Goal: Information Seeking & Learning: Find specific fact

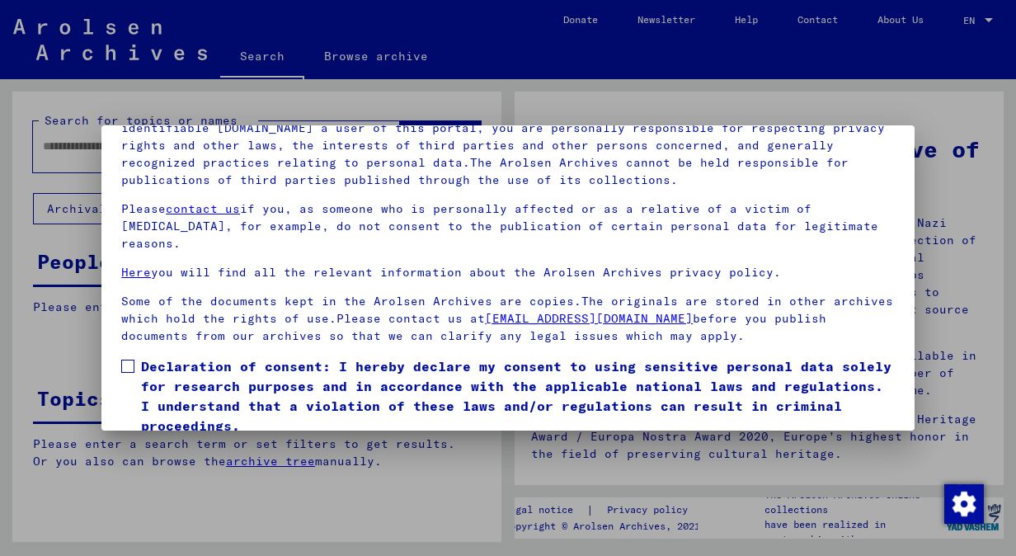
scroll to position [138, 0]
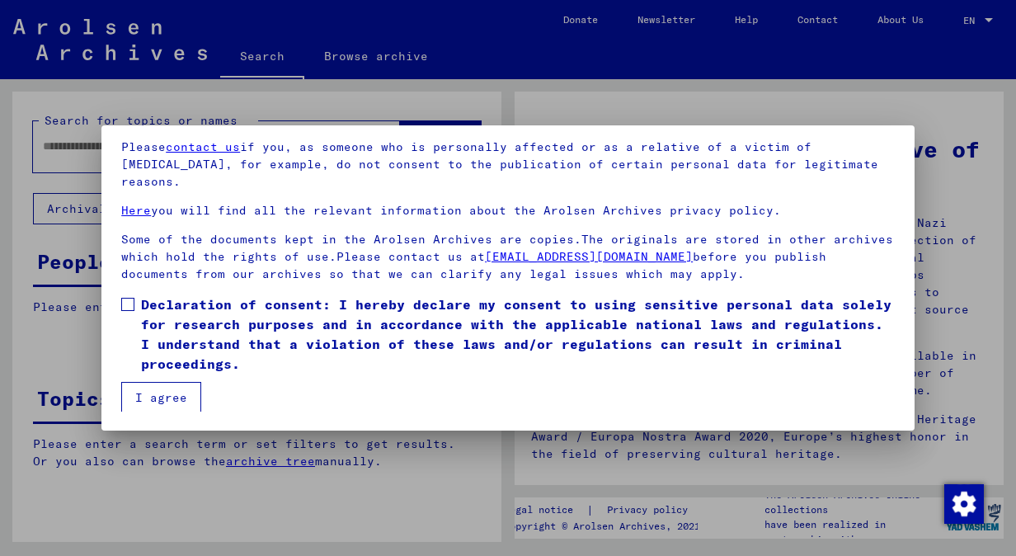
click at [123, 310] on label "Declaration of consent: I hereby declare my consent to using sensitive personal…" at bounding box center [508, 334] width 774 height 79
click at [153, 388] on button "I agree" at bounding box center [161, 397] width 80 height 31
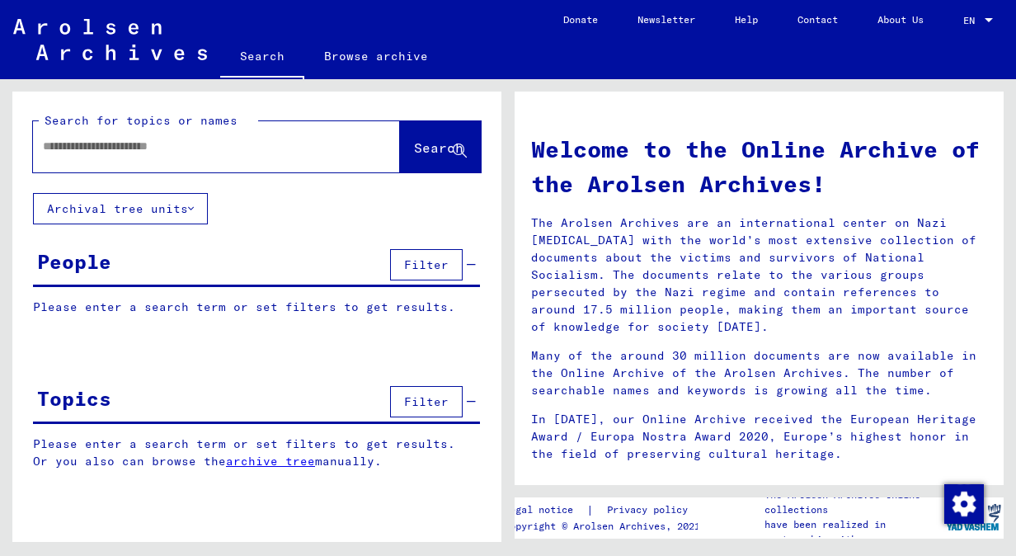
click at [162, 208] on button "Archival tree units" at bounding box center [120, 208] width 175 height 31
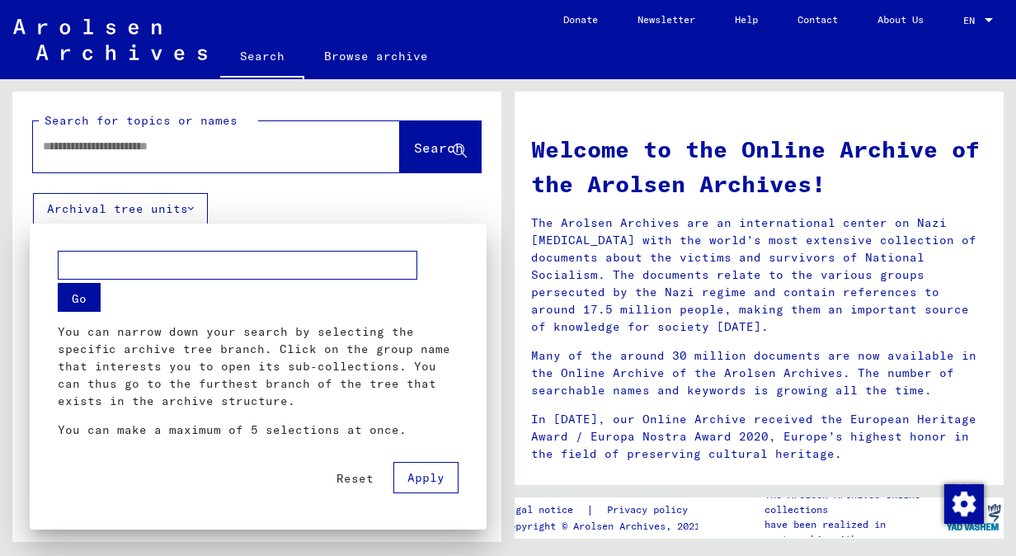
click at [162, 208] on div at bounding box center [508, 278] width 1016 height 556
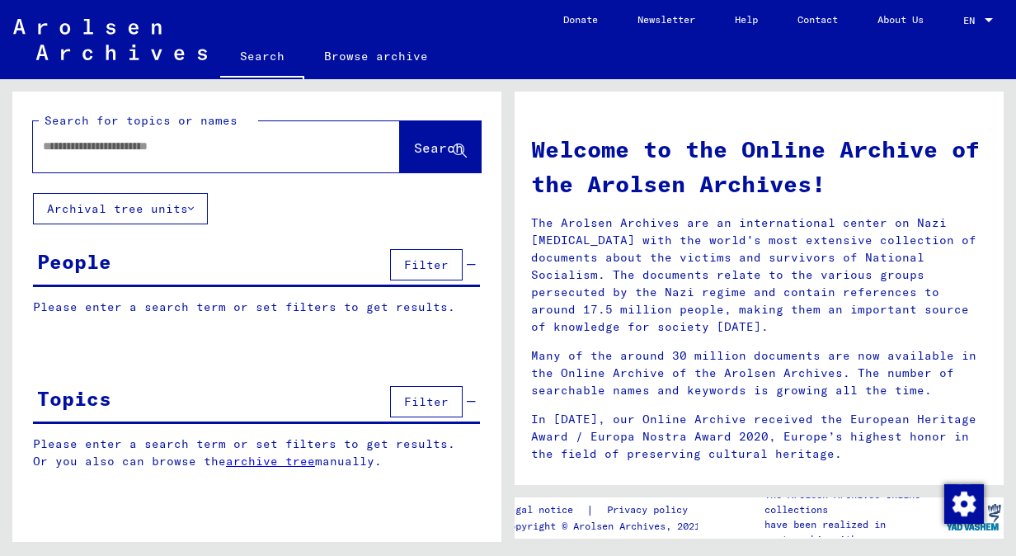
click at [421, 262] on span "Filter" at bounding box center [426, 264] width 45 height 15
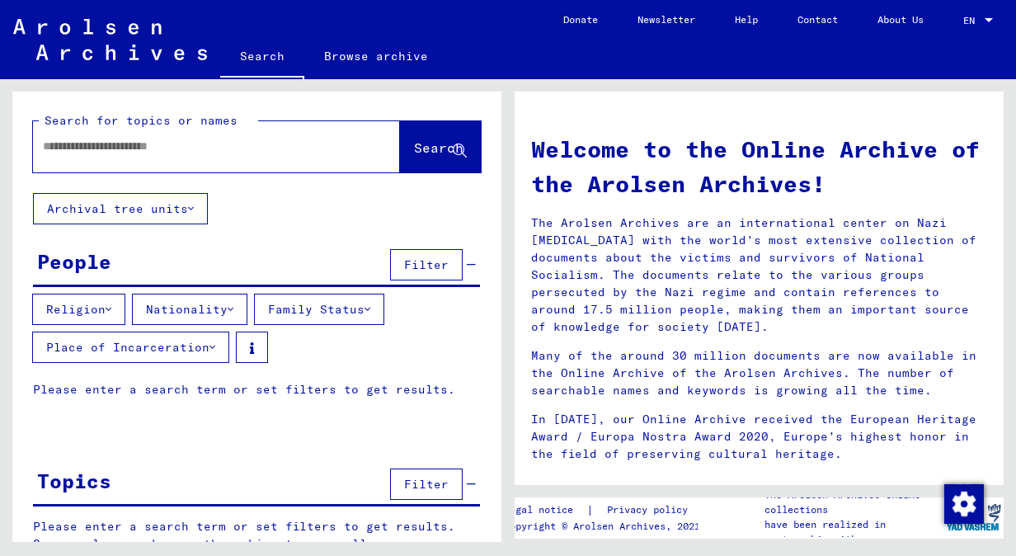
scroll to position [19, 0]
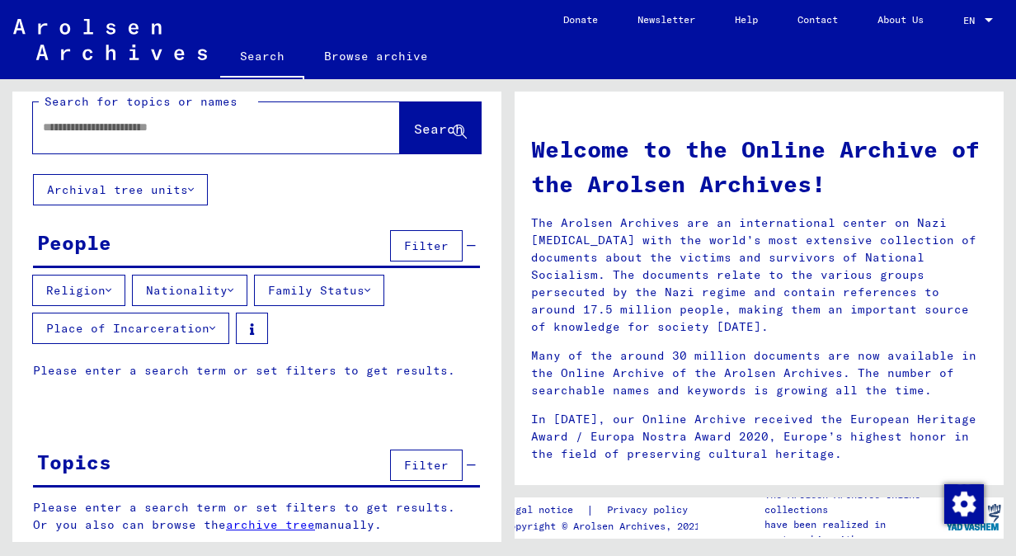
click at [67, 284] on button "Religion" at bounding box center [78, 290] width 93 height 31
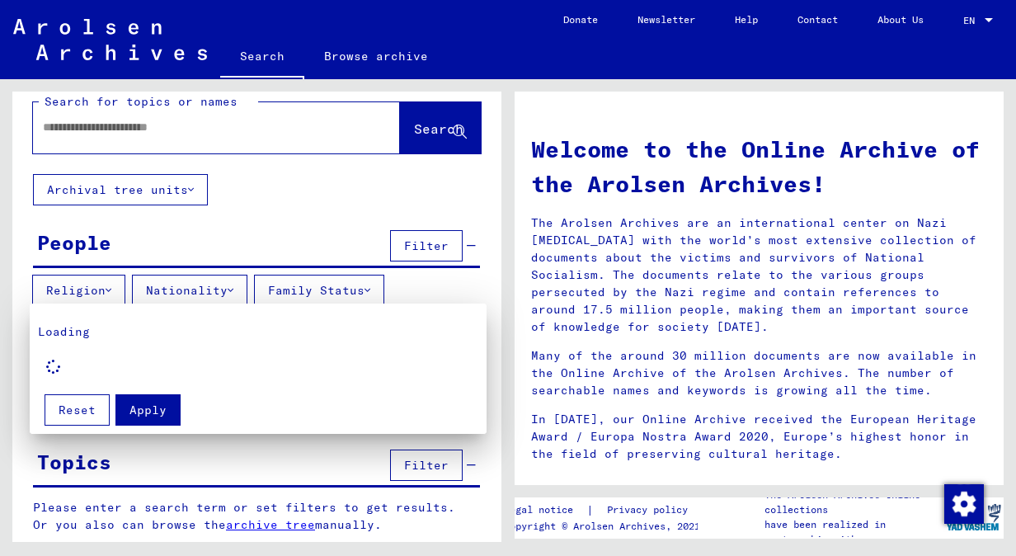
click at [67, 284] on div at bounding box center [508, 278] width 1016 height 556
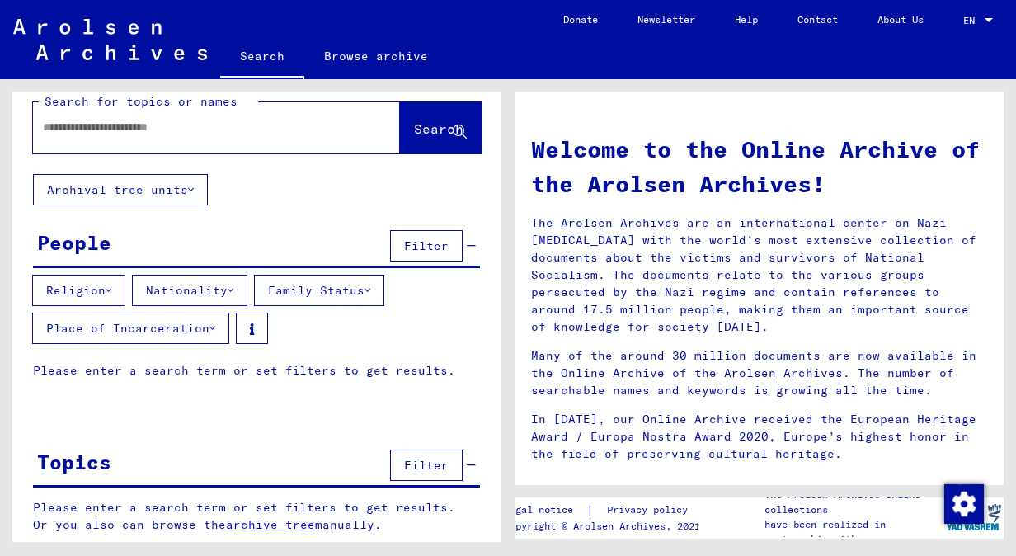
click at [219, 279] on button "Nationality" at bounding box center [190, 290] width 116 height 31
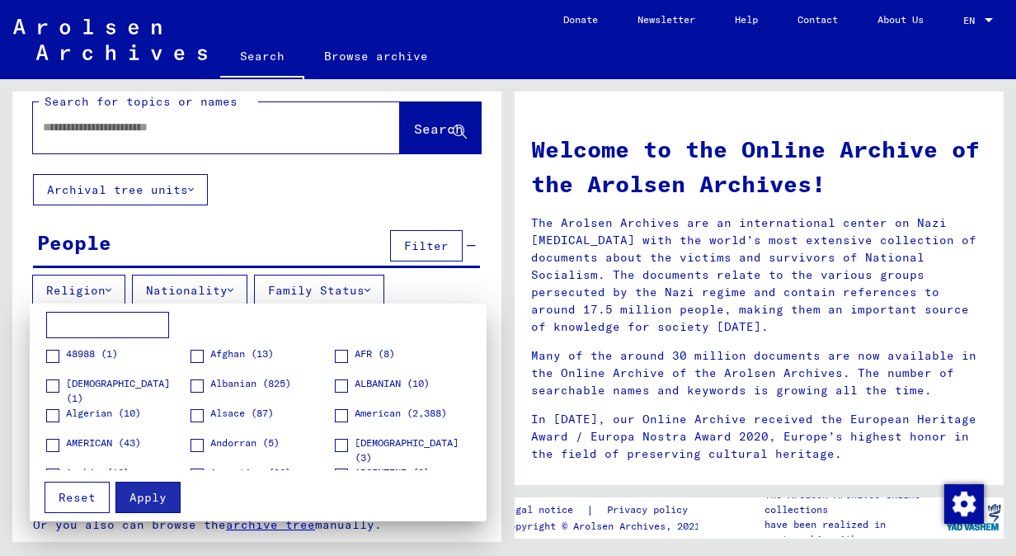
click at [128, 320] on input at bounding box center [107, 325] width 123 height 26
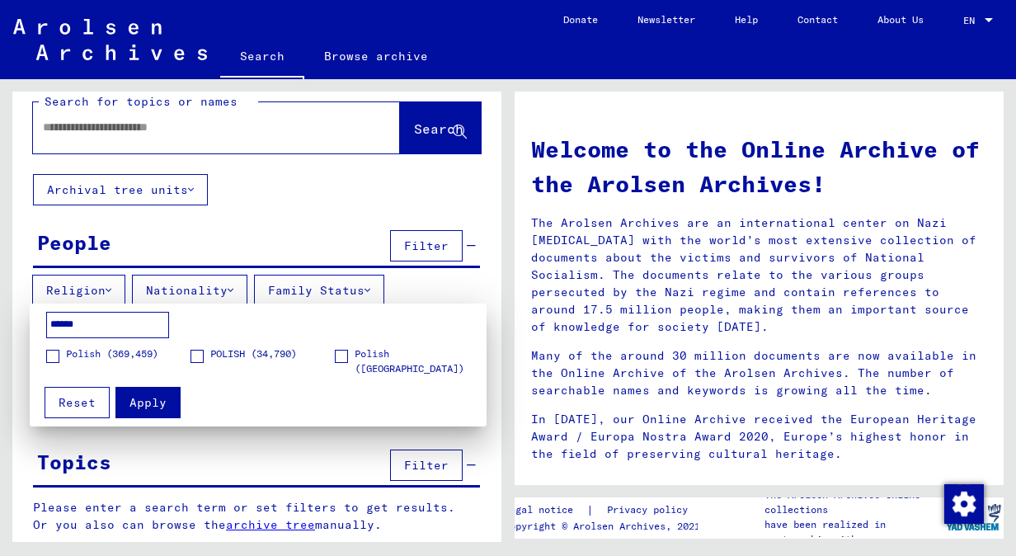
type input "******"
click at [59, 354] on span at bounding box center [52, 356] width 13 height 13
click at [205, 359] on label "POLISH (34,790)" at bounding box center [244, 355] width 106 height 17
click at [342, 360] on span at bounding box center [341, 356] width 13 height 13
click at [154, 401] on span "Apply" at bounding box center [148, 402] width 37 height 15
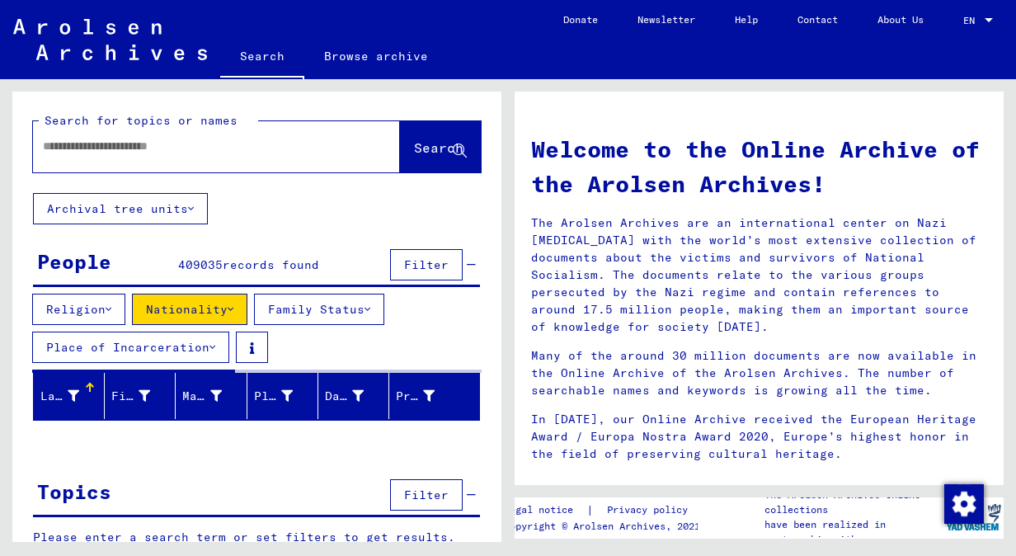
click at [224, 156] on div at bounding box center [192, 146] width 318 height 37
click at [224, 144] on input "text" at bounding box center [197, 146] width 308 height 17
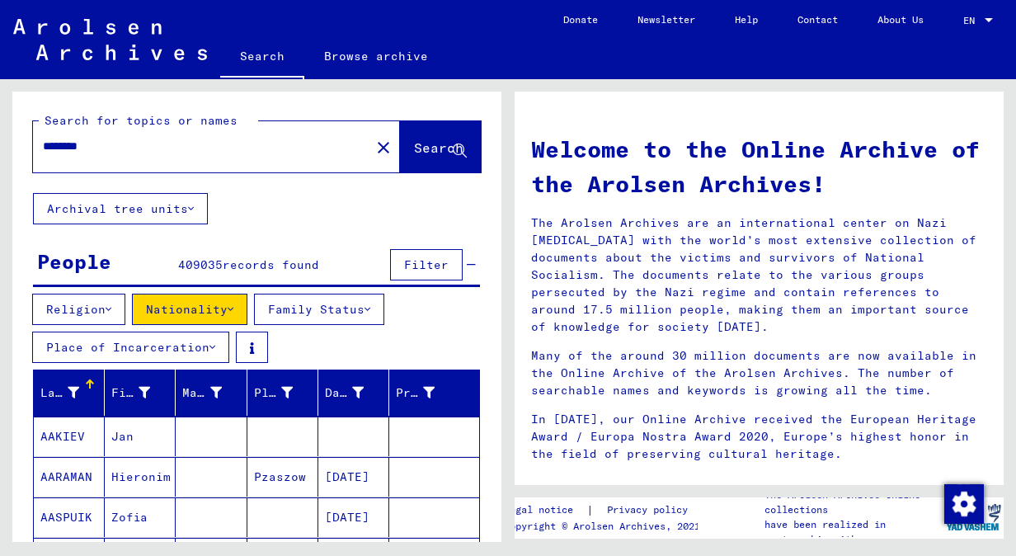
type input "********"
click at [436, 138] on button "Search" at bounding box center [440, 146] width 81 height 51
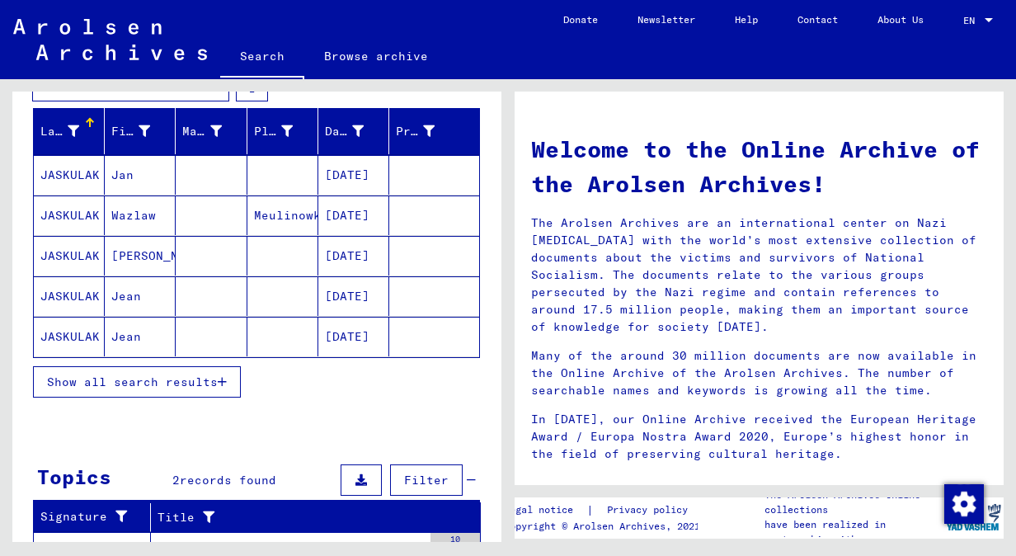
scroll to position [165, 0]
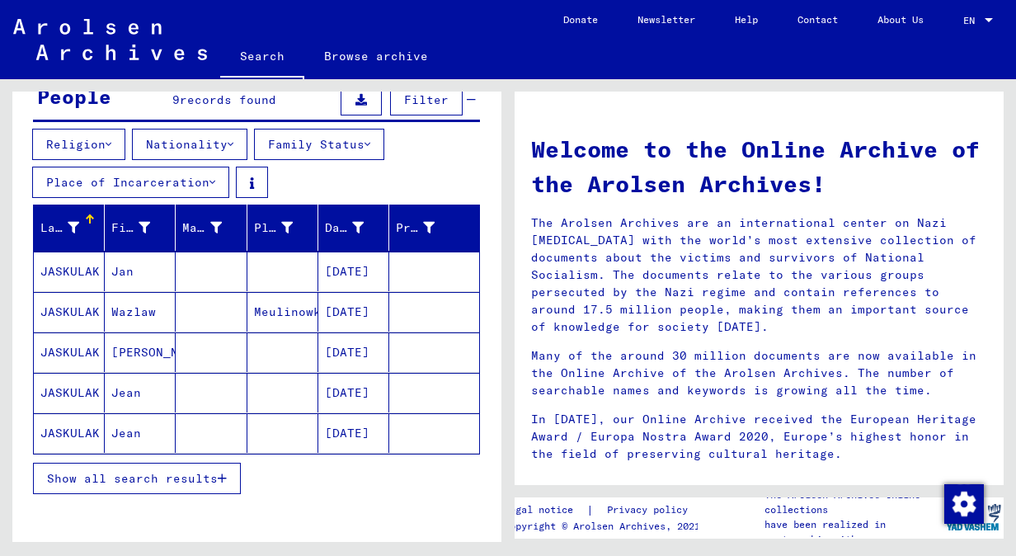
click at [172, 482] on button "Show all search results" at bounding box center [137, 478] width 208 height 31
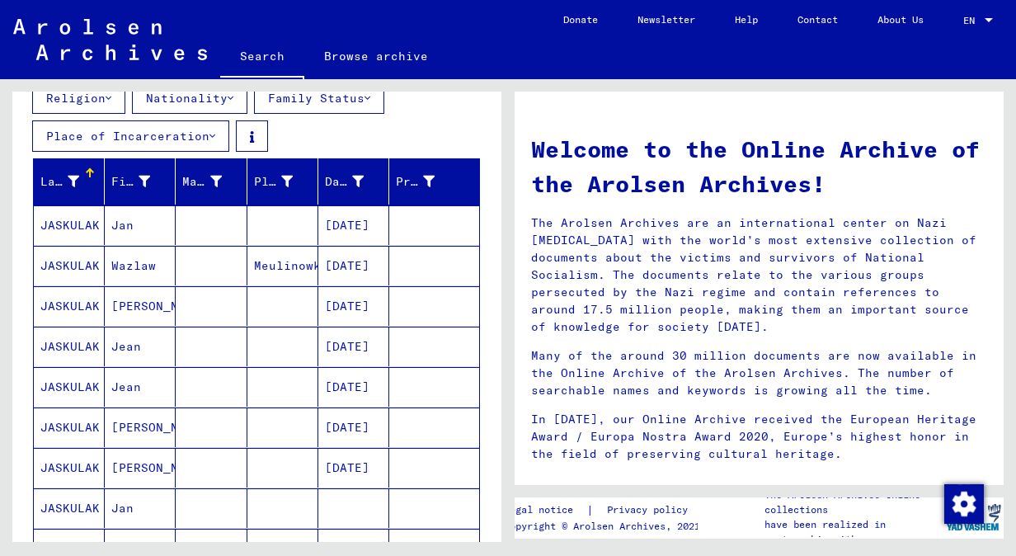
scroll to position [248, 0]
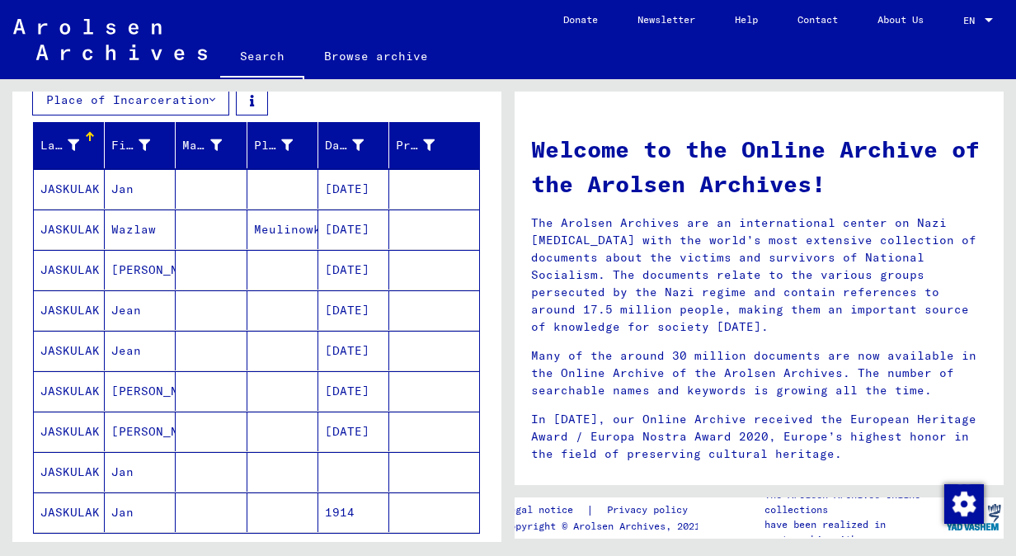
click at [125, 229] on mat-cell "Wazlaw" at bounding box center [140, 230] width 71 height 40
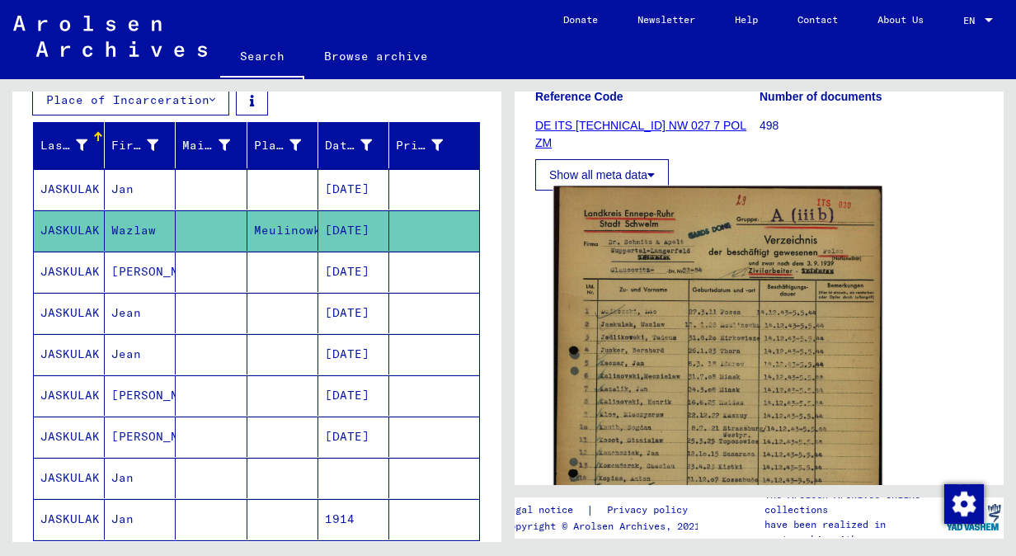
scroll to position [248, 0]
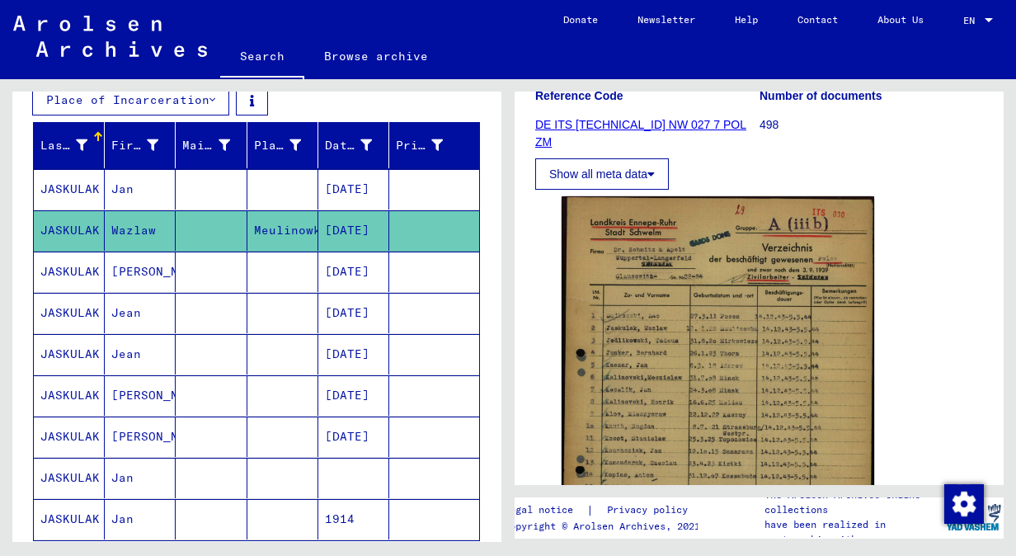
click at [125, 190] on mat-cell "Jan" at bounding box center [140, 189] width 71 height 40
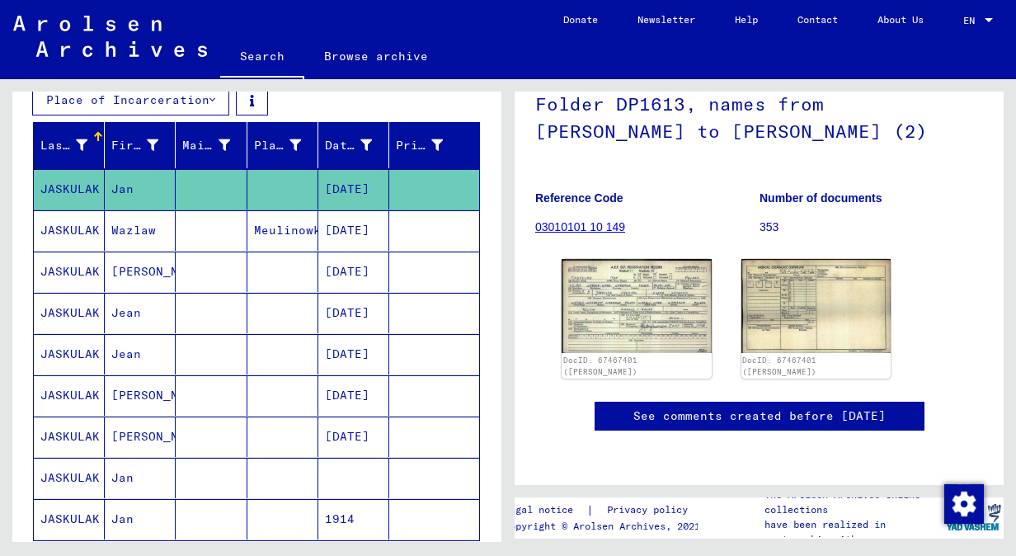
scroll to position [165, 0]
click at [129, 419] on mat-cell "[PERSON_NAME]" at bounding box center [140, 437] width 71 height 40
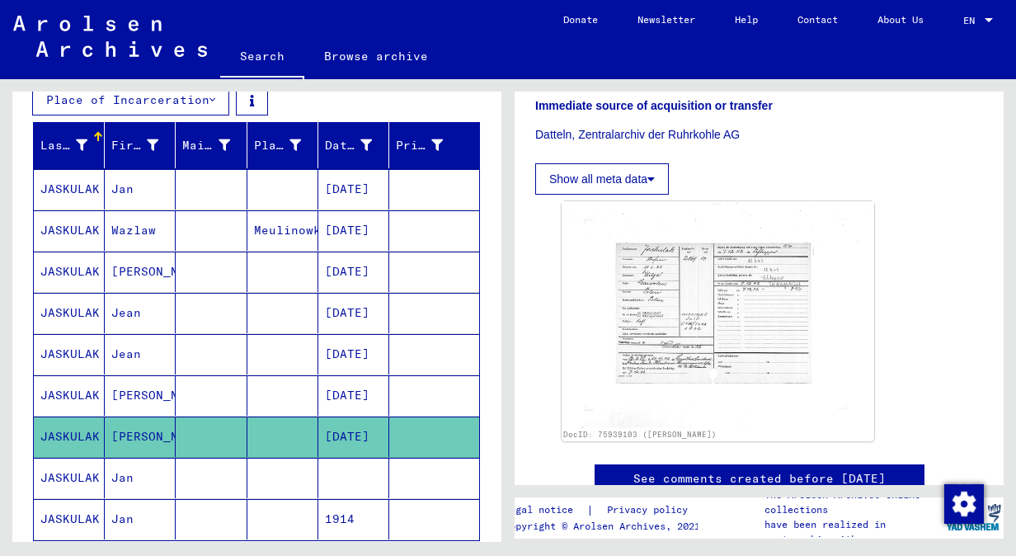
scroll to position [495, 0]
